Goal: Information Seeking & Learning: Learn about a topic

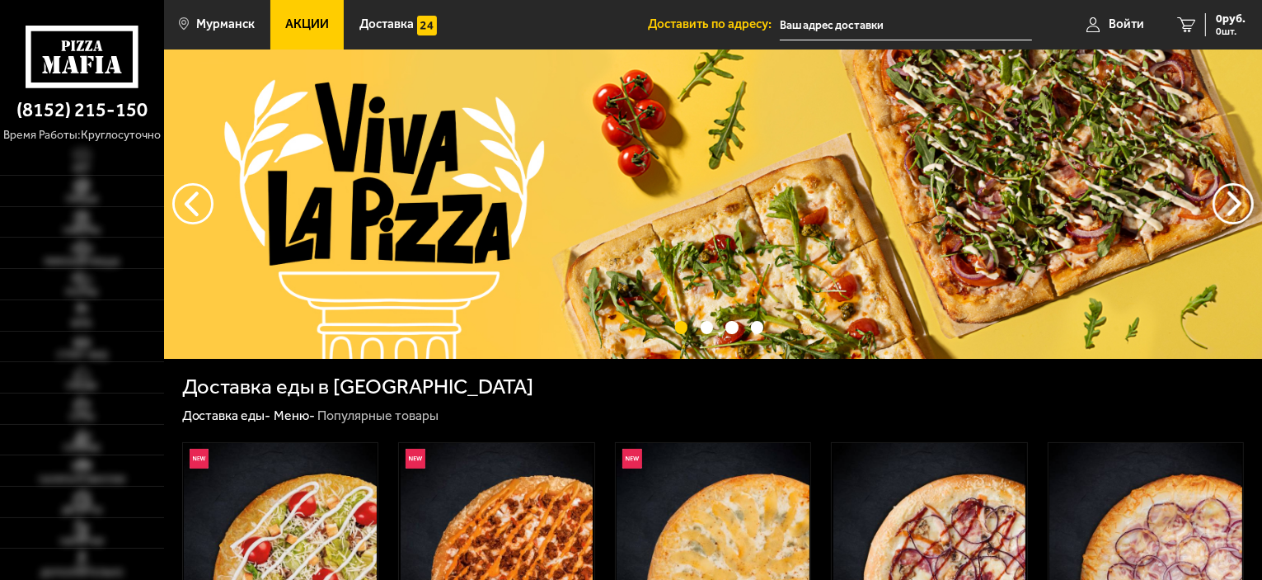
scroll to position [82, 0]
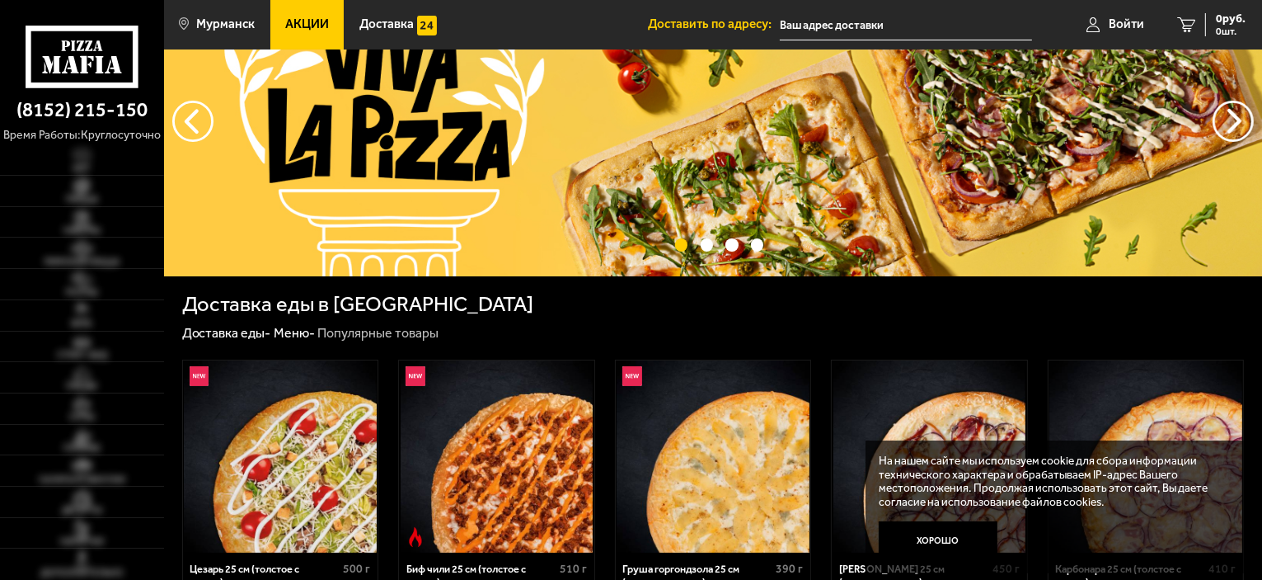
click at [317, 41] on link "Акции" at bounding box center [307, 24] width 74 height 49
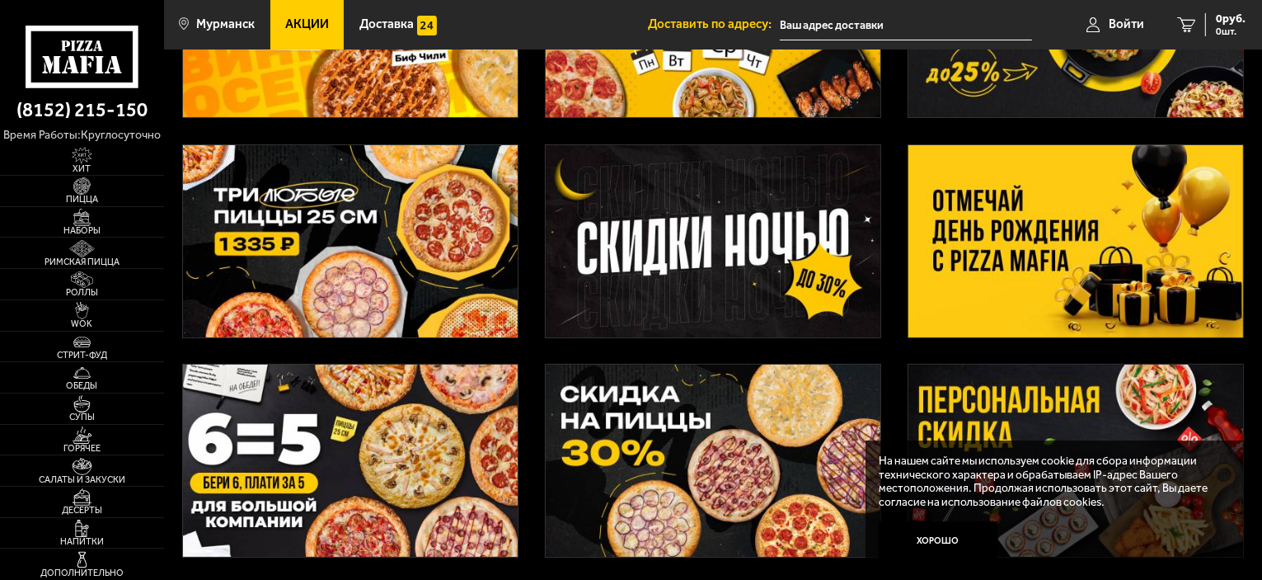
scroll to position [247, 0]
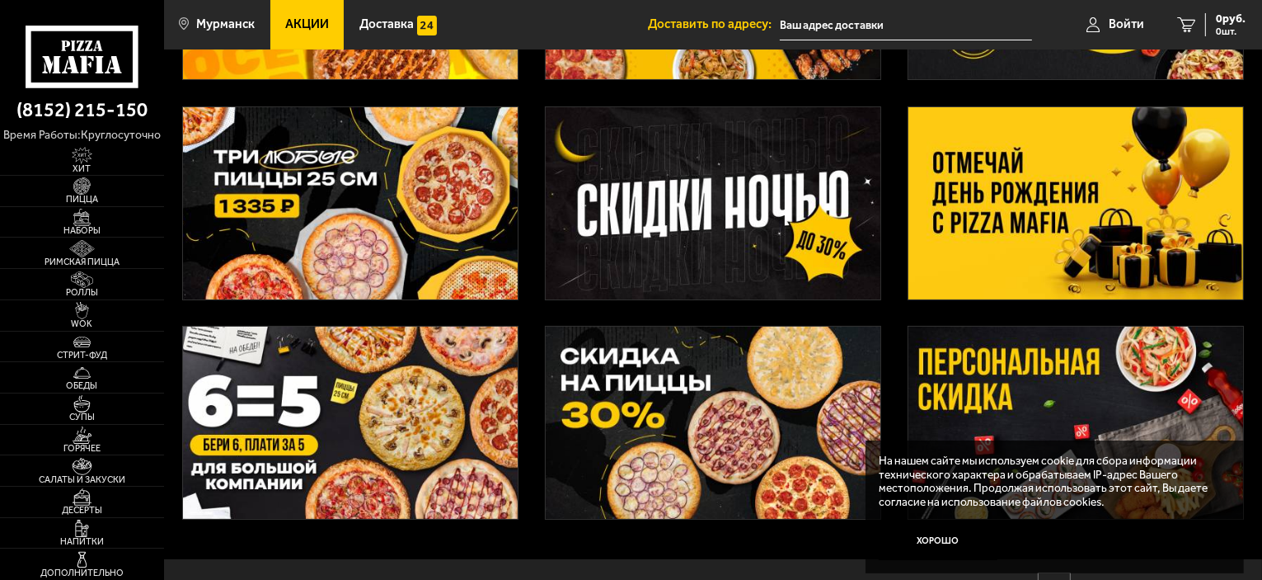
click at [1000, 233] on img at bounding box center [1076, 203] width 335 height 192
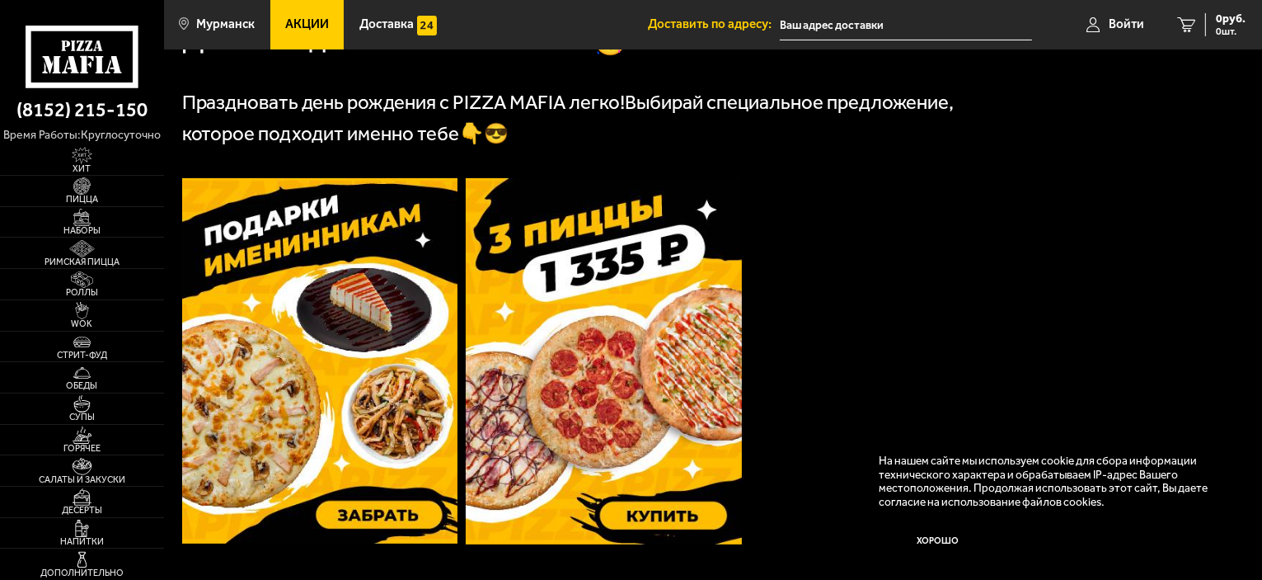
scroll to position [412, 0]
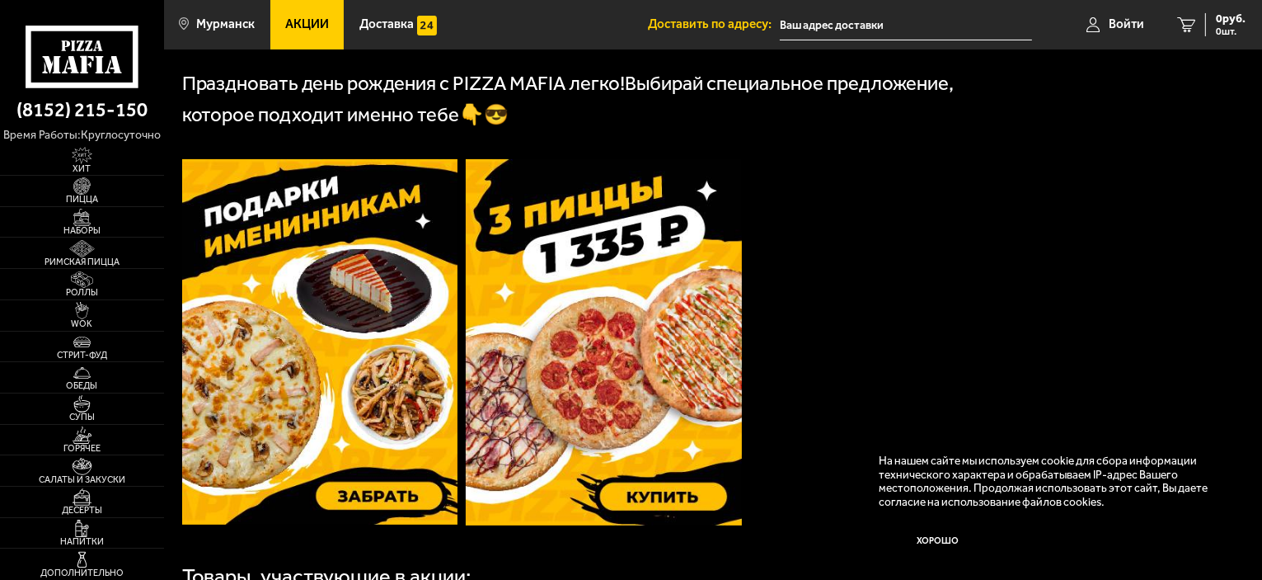
click at [340, 320] on img at bounding box center [320, 341] width 276 height 365
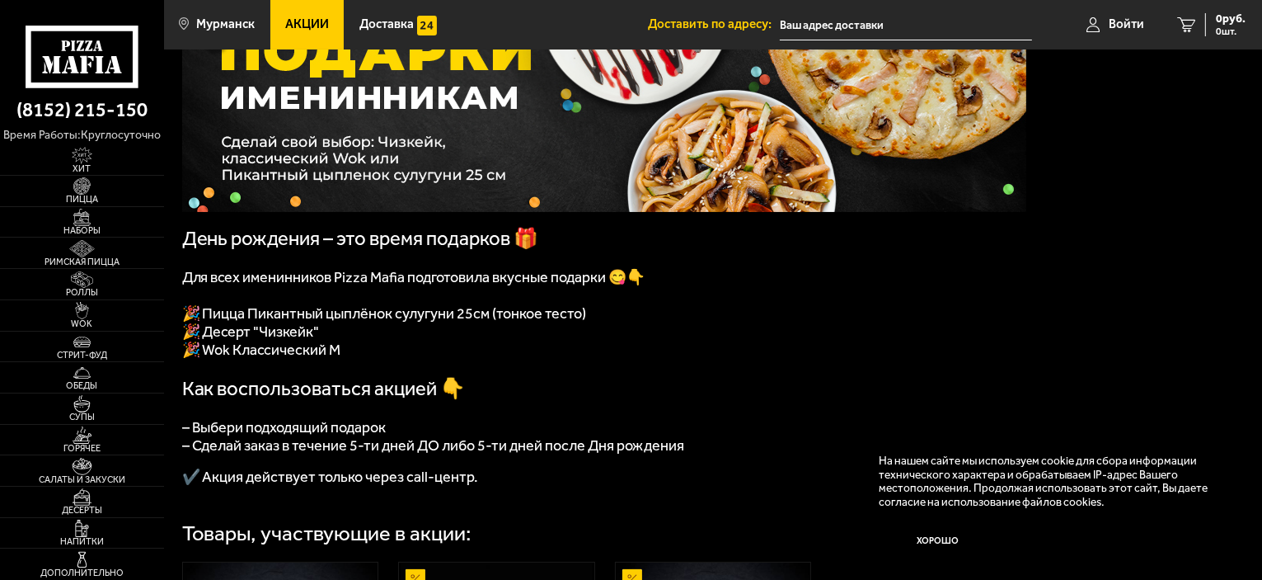
scroll to position [165, 0]
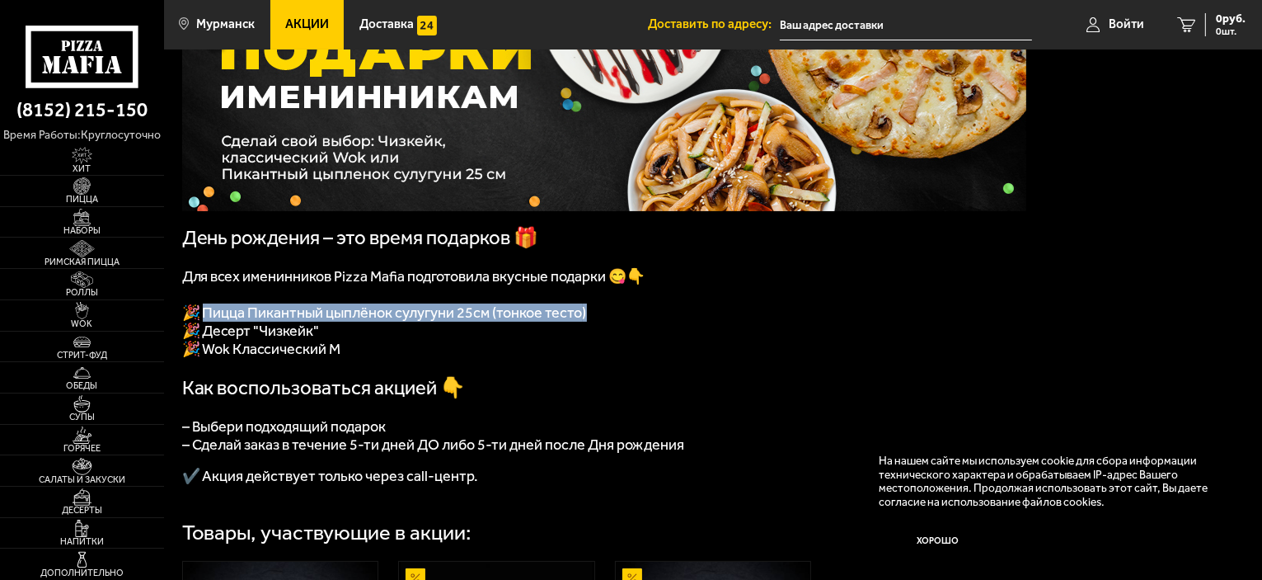
drag, startPoint x: 205, startPoint y: 320, endPoint x: 618, endPoint y: 326, distance: 412.3
click at [618, 322] on p "🎉 Пицца Пикантный цыплёнок сулугуни 25см (тонкое тесто )" at bounding box center [604, 312] width 844 height 18
copy p "ицца Пикантный цыплёнок сулугуни 25см (тонкое тесто )"
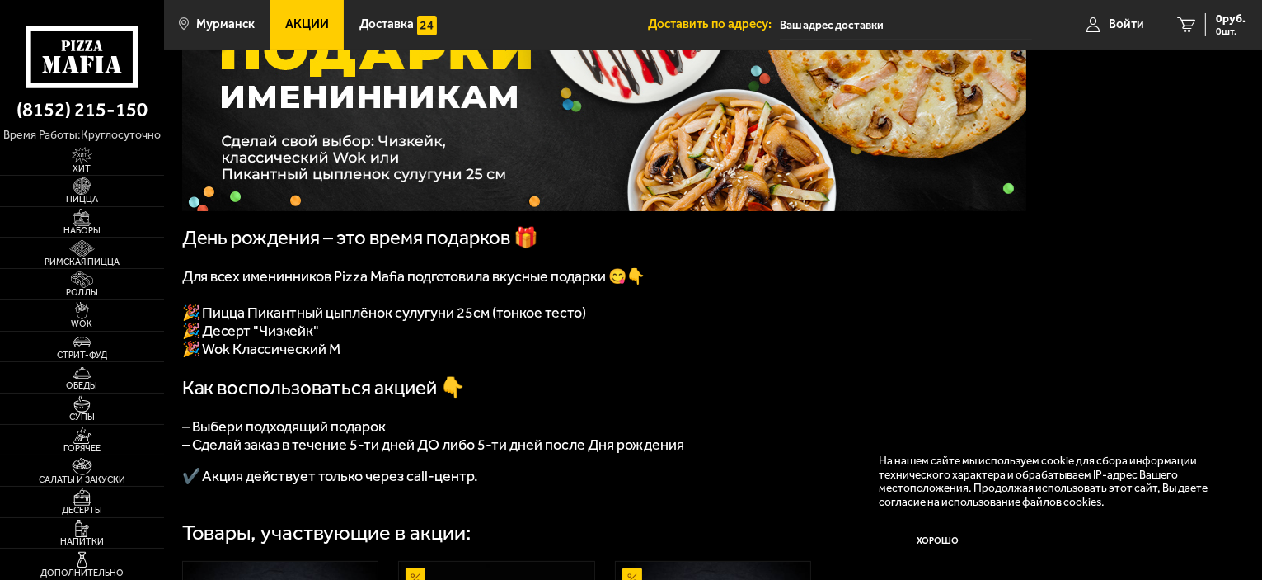
click at [460, 466] on p at bounding box center [604, 459] width 844 height 12
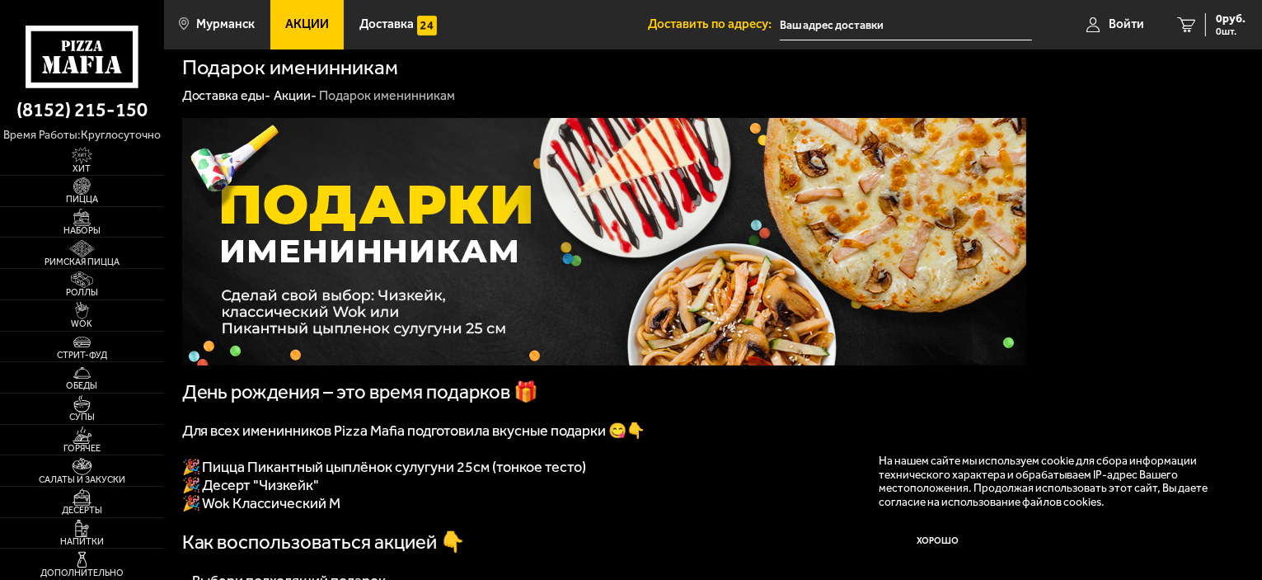
scroll to position [0, 0]
